Goal: Task Accomplishment & Management: Use online tool/utility

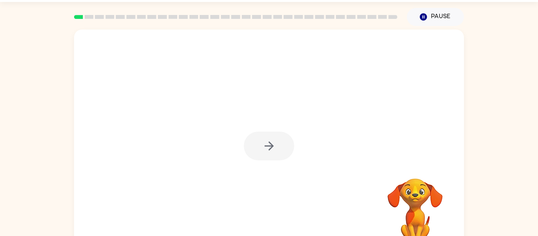
scroll to position [41, 0]
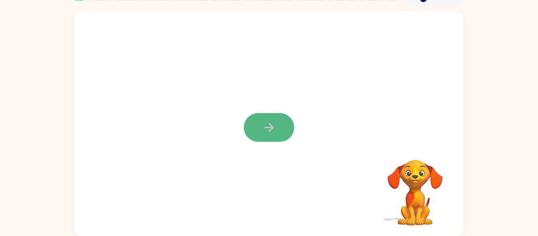
click at [273, 133] on icon "button" at bounding box center [269, 128] width 14 height 14
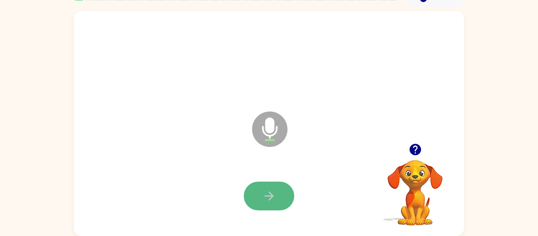
click at [264, 185] on button "button" at bounding box center [269, 196] width 50 height 29
click at [264, 193] on icon "button" at bounding box center [269, 196] width 14 height 14
click at [286, 190] on button "button" at bounding box center [269, 196] width 50 height 29
click at [286, 188] on button "button" at bounding box center [269, 196] width 50 height 29
click at [279, 186] on button "button" at bounding box center [269, 196] width 50 height 29
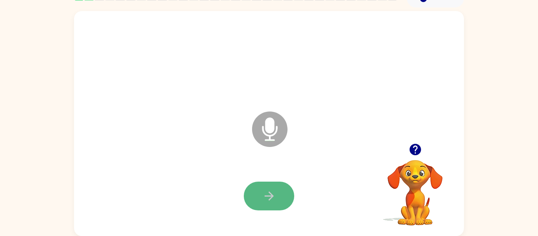
click at [278, 183] on button "button" at bounding box center [269, 196] width 50 height 29
click at [278, 180] on div at bounding box center [269, 196] width 374 height 65
click at [278, 183] on button "button" at bounding box center [269, 196] width 50 height 29
click at [280, 184] on button "button" at bounding box center [269, 196] width 50 height 29
click at [276, 180] on div at bounding box center [269, 196] width 374 height 65
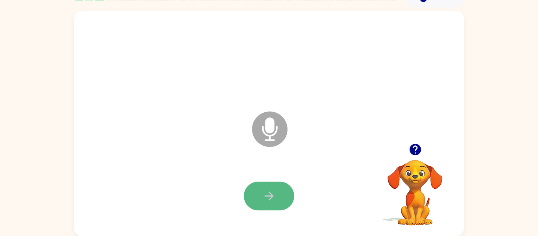
click at [276, 184] on button "button" at bounding box center [269, 196] width 50 height 29
click at [276, 186] on button "button" at bounding box center [269, 196] width 50 height 29
click at [279, 188] on button "button" at bounding box center [269, 196] width 50 height 29
click at [279, 190] on button "button" at bounding box center [269, 196] width 50 height 29
click at [270, 193] on icon "button" at bounding box center [268, 195] width 9 height 9
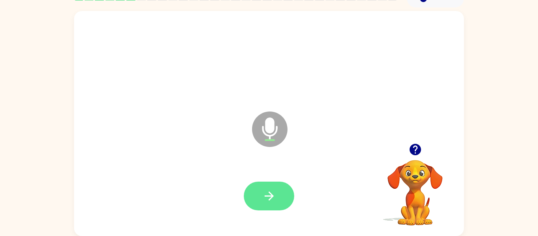
click at [268, 200] on icon "button" at bounding box center [269, 196] width 14 height 14
click at [264, 177] on div at bounding box center [269, 196] width 374 height 65
click at [264, 178] on div at bounding box center [269, 196] width 374 height 65
click at [269, 184] on button "button" at bounding box center [269, 196] width 50 height 29
click at [267, 185] on button "button" at bounding box center [269, 196] width 50 height 29
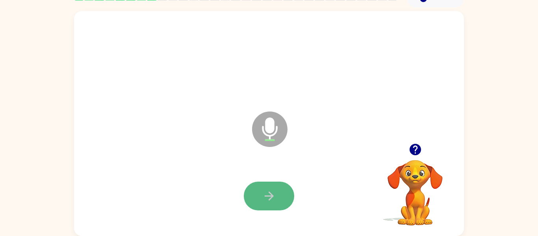
click at [267, 185] on button "button" at bounding box center [269, 196] width 50 height 29
click at [265, 184] on button "button" at bounding box center [269, 196] width 50 height 29
click at [264, 183] on button "button" at bounding box center [269, 196] width 50 height 29
click at [261, 184] on button "button" at bounding box center [269, 196] width 50 height 29
click at [260, 185] on button "button" at bounding box center [269, 196] width 50 height 29
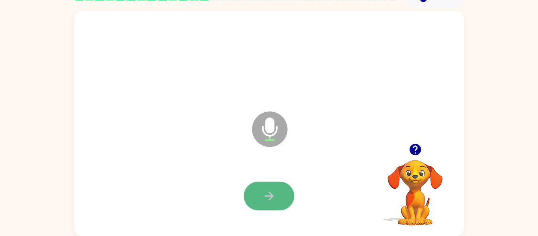
click at [261, 206] on button "button" at bounding box center [269, 196] width 50 height 29
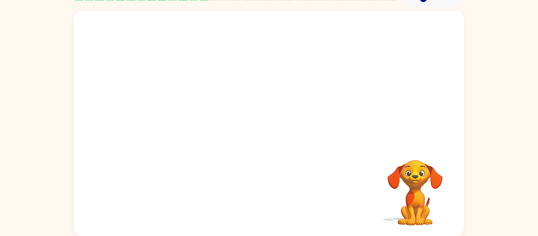
click at [262, 207] on div "Your browser must support playing .mp4 files to use Literably. Please try using…" at bounding box center [269, 123] width 390 height 225
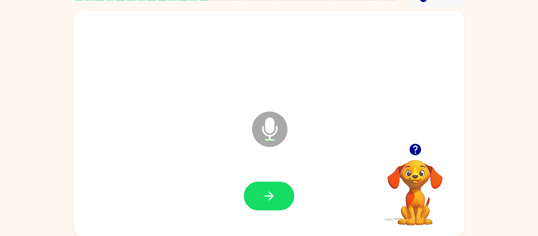
click at [261, 211] on div at bounding box center [269, 196] width 374 height 65
click at [267, 185] on button "button" at bounding box center [269, 196] width 50 height 29
click at [267, 186] on button "button" at bounding box center [269, 196] width 50 height 29
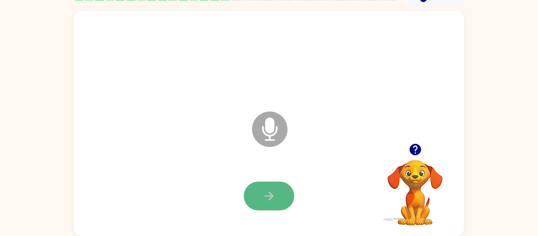
click at [267, 186] on button "button" at bounding box center [269, 196] width 50 height 29
click at [266, 186] on button "button" at bounding box center [269, 196] width 50 height 29
click at [267, 187] on button "button" at bounding box center [269, 196] width 50 height 29
click at [269, 187] on button "button" at bounding box center [269, 196] width 50 height 29
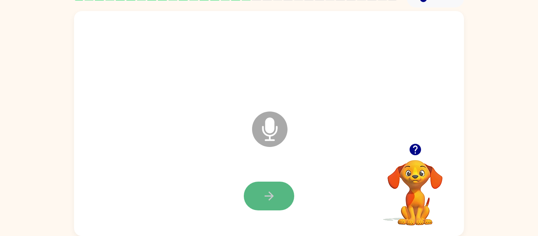
click at [269, 190] on icon "button" at bounding box center [269, 196] width 14 height 14
click at [271, 195] on icon "button" at bounding box center [268, 195] width 9 height 9
click at [262, 182] on button "button" at bounding box center [269, 196] width 50 height 29
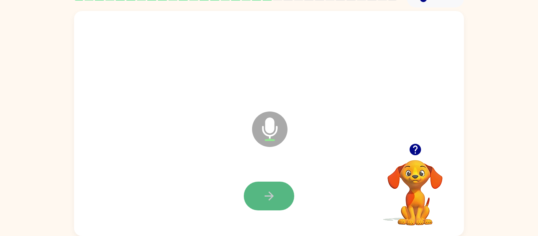
click at [267, 190] on icon "button" at bounding box center [269, 196] width 14 height 14
click at [267, 189] on icon "button" at bounding box center [269, 196] width 14 height 14
click at [265, 193] on icon "button" at bounding box center [269, 196] width 14 height 14
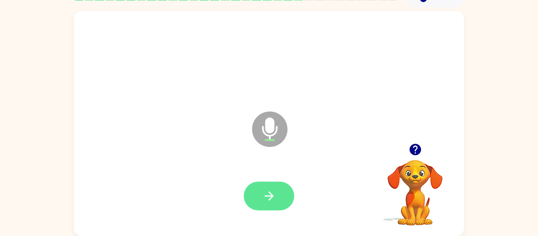
click at [264, 193] on icon "button" at bounding box center [269, 196] width 14 height 14
click at [263, 195] on icon "button" at bounding box center [269, 196] width 14 height 14
click at [264, 194] on icon "button" at bounding box center [269, 196] width 14 height 14
click at [264, 195] on icon "button" at bounding box center [269, 196] width 14 height 14
click at [268, 201] on icon "button" at bounding box center [269, 196] width 14 height 14
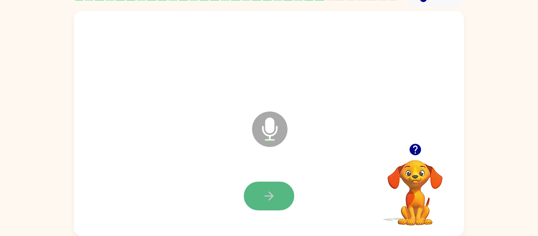
click at [265, 199] on icon "button" at bounding box center [269, 196] width 14 height 14
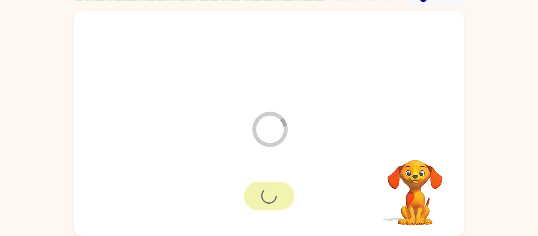
click at [265, 199] on div at bounding box center [269, 196] width 50 height 29
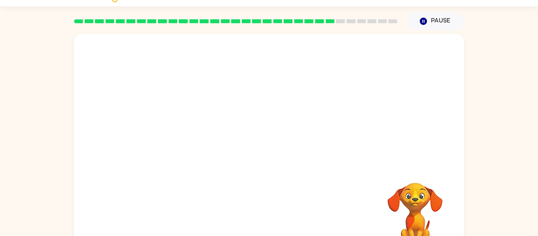
scroll to position [20, 0]
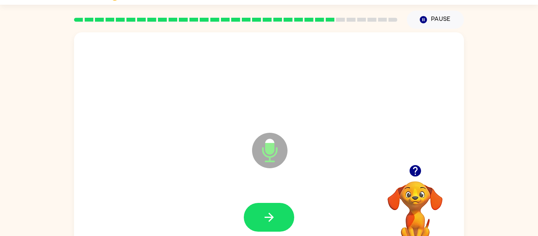
click at [265, 199] on div at bounding box center [269, 217] width 374 height 65
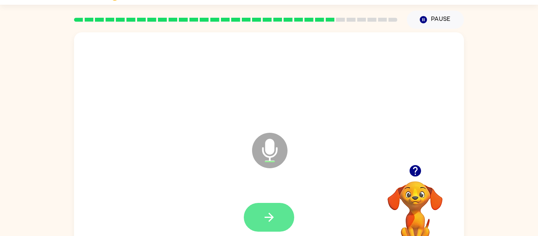
click at [273, 209] on button "button" at bounding box center [269, 217] width 50 height 29
click at [274, 209] on button "button" at bounding box center [269, 217] width 50 height 29
click at [271, 218] on icon "button" at bounding box center [268, 217] width 9 height 9
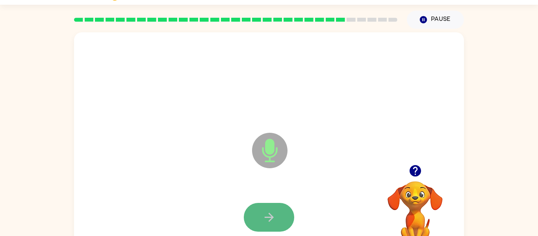
click at [271, 220] on icon "button" at bounding box center [269, 217] width 14 height 14
click at [266, 215] on icon "button" at bounding box center [269, 217] width 14 height 14
click at [271, 221] on icon "button" at bounding box center [269, 217] width 14 height 14
click at [271, 222] on icon "button" at bounding box center [269, 217] width 14 height 14
click at [271, 223] on icon "button" at bounding box center [269, 217] width 14 height 14
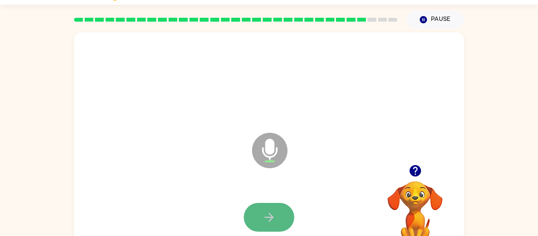
click at [271, 226] on button "button" at bounding box center [269, 217] width 50 height 29
click at [269, 224] on button "button" at bounding box center [269, 217] width 50 height 29
click at [267, 220] on icon "button" at bounding box center [269, 217] width 14 height 14
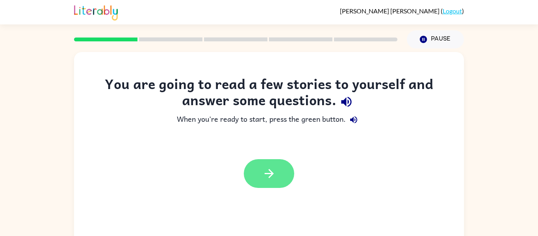
click at [283, 182] on button "button" at bounding box center [269, 173] width 50 height 29
click at [283, 182] on div at bounding box center [269, 173] width 50 height 29
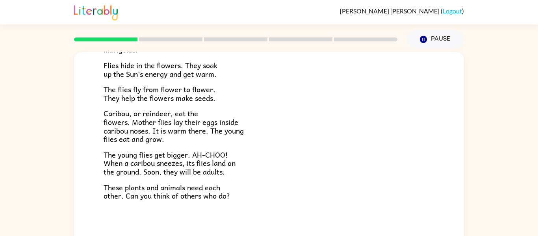
scroll to position [41, 0]
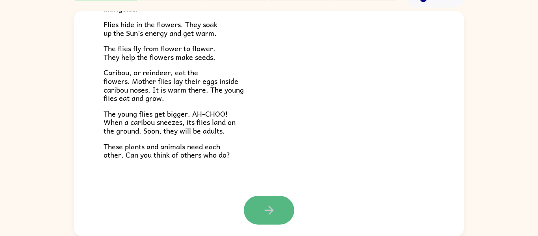
click at [269, 213] on icon "button" at bounding box center [268, 210] width 9 height 9
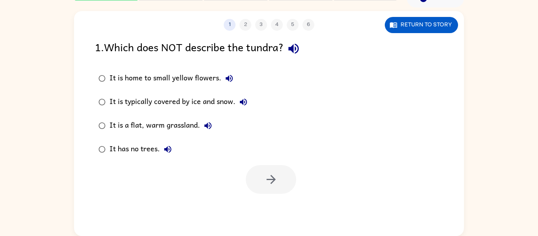
scroll to position [0, 0]
click at [263, 169] on button "button" at bounding box center [271, 179] width 50 height 29
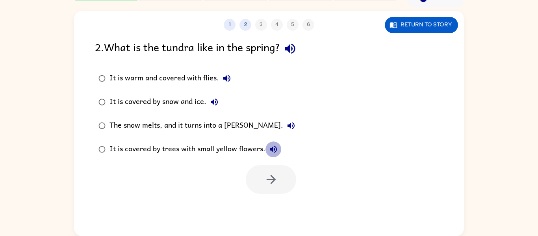
click at [270, 147] on icon "button" at bounding box center [273, 149] width 9 height 9
click at [293, 176] on div at bounding box center [271, 179] width 50 height 29
click at [110, 146] on div "It is covered by trees with small yellow flowers." at bounding box center [195, 149] width 172 height 16
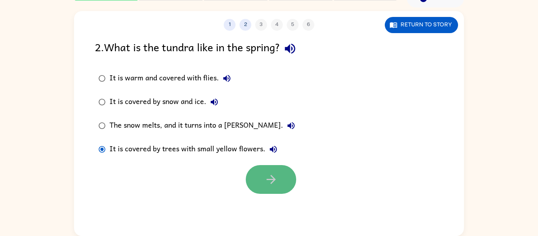
click at [273, 177] on icon "button" at bounding box center [270, 179] width 9 height 9
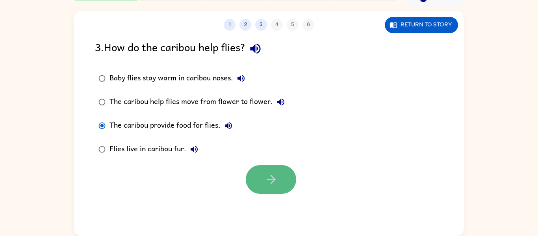
click at [273, 165] on button "button" at bounding box center [271, 179] width 50 height 29
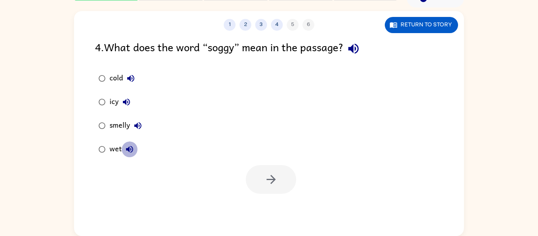
click at [127, 148] on icon "button" at bounding box center [129, 149] width 7 height 7
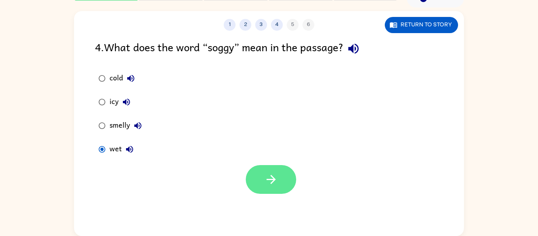
click at [269, 181] on icon "button" at bounding box center [271, 179] width 14 height 14
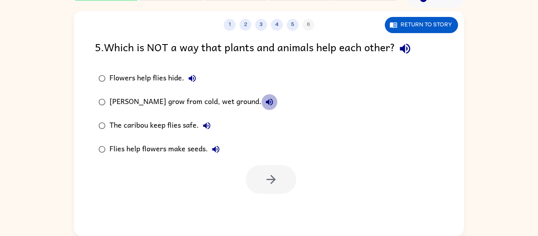
click at [270, 105] on icon "button" at bounding box center [269, 101] width 9 height 9
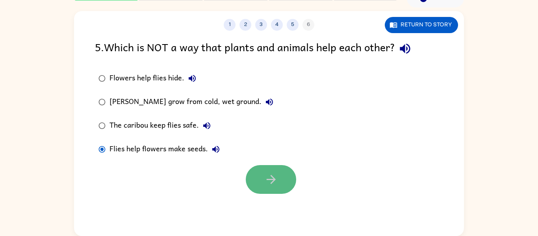
click at [279, 180] on button "button" at bounding box center [271, 179] width 50 height 29
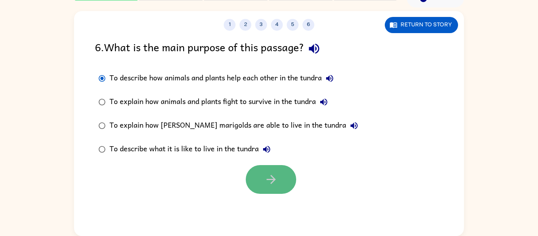
click at [280, 170] on button "button" at bounding box center [271, 179] width 50 height 29
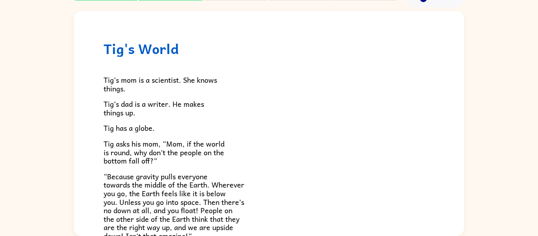
scroll to position [229, 0]
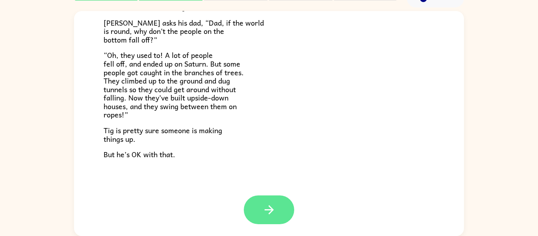
click at [281, 203] on button "button" at bounding box center [269, 209] width 50 height 29
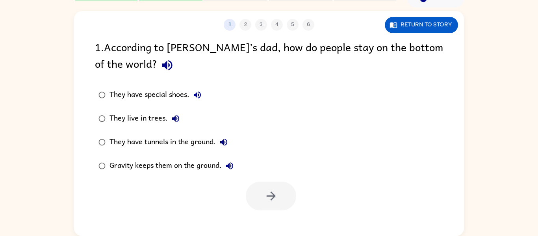
scroll to position [0, 0]
click at [186, 163] on div "Gravity keeps them on the ground." at bounding box center [173, 166] width 128 height 16
click at [285, 201] on button "button" at bounding box center [271, 196] width 50 height 29
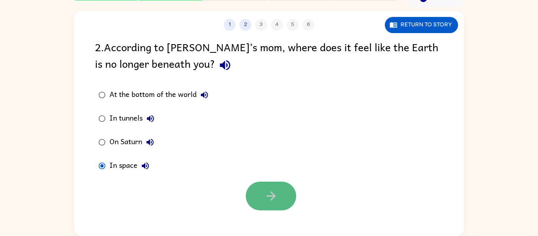
click at [286, 194] on button "button" at bounding box center [271, 196] width 50 height 29
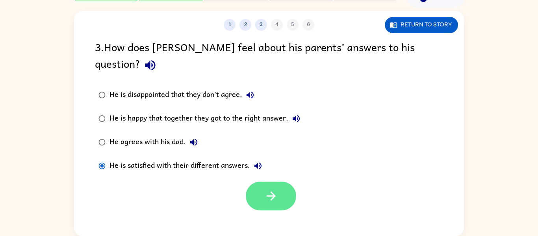
click at [267, 191] on icon "button" at bounding box center [270, 195] width 9 height 9
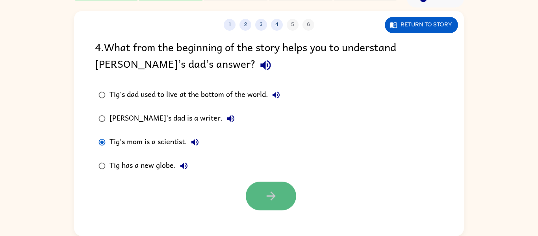
click at [276, 204] on button "button" at bounding box center [271, 196] width 50 height 29
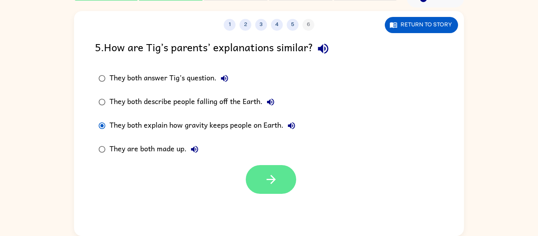
click at [262, 185] on button "button" at bounding box center [271, 179] width 50 height 29
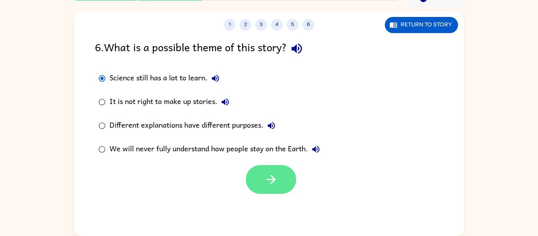
click at [286, 183] on button "button" at bounding box center [271, 179] width 50 height 29
